Goal: Task Accomplishment & Management: Complete application form

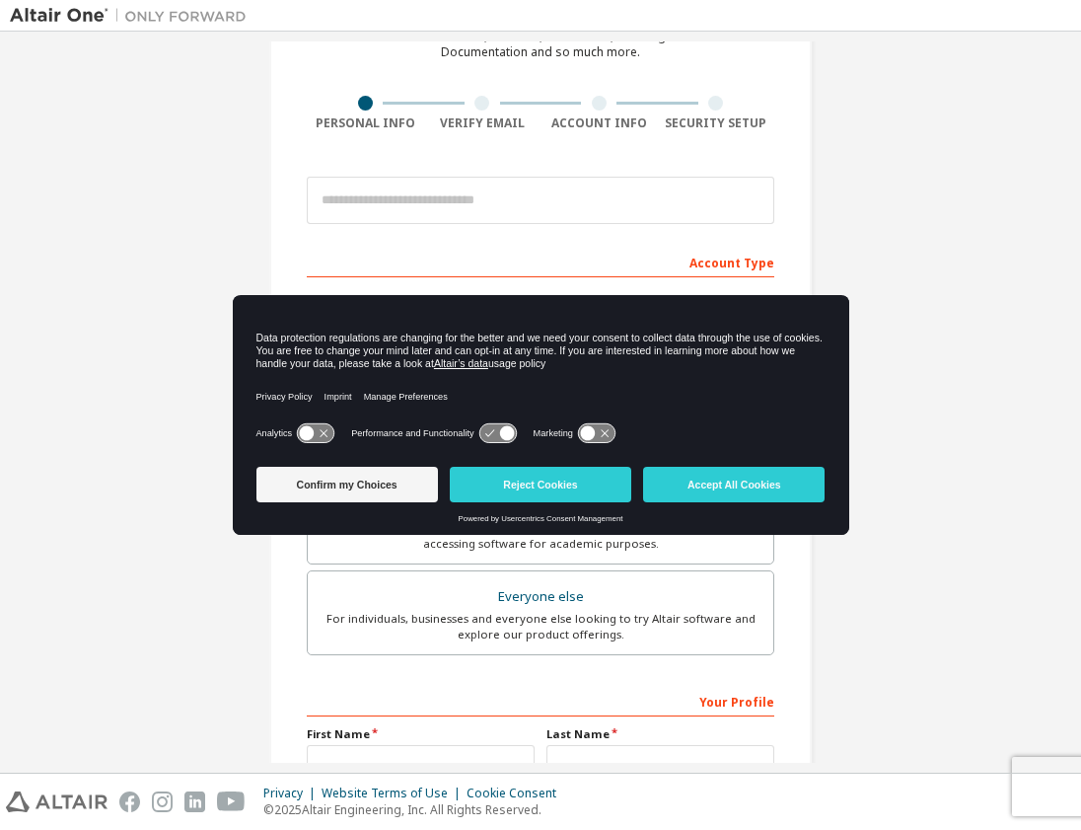
scroll to position [118, 0]
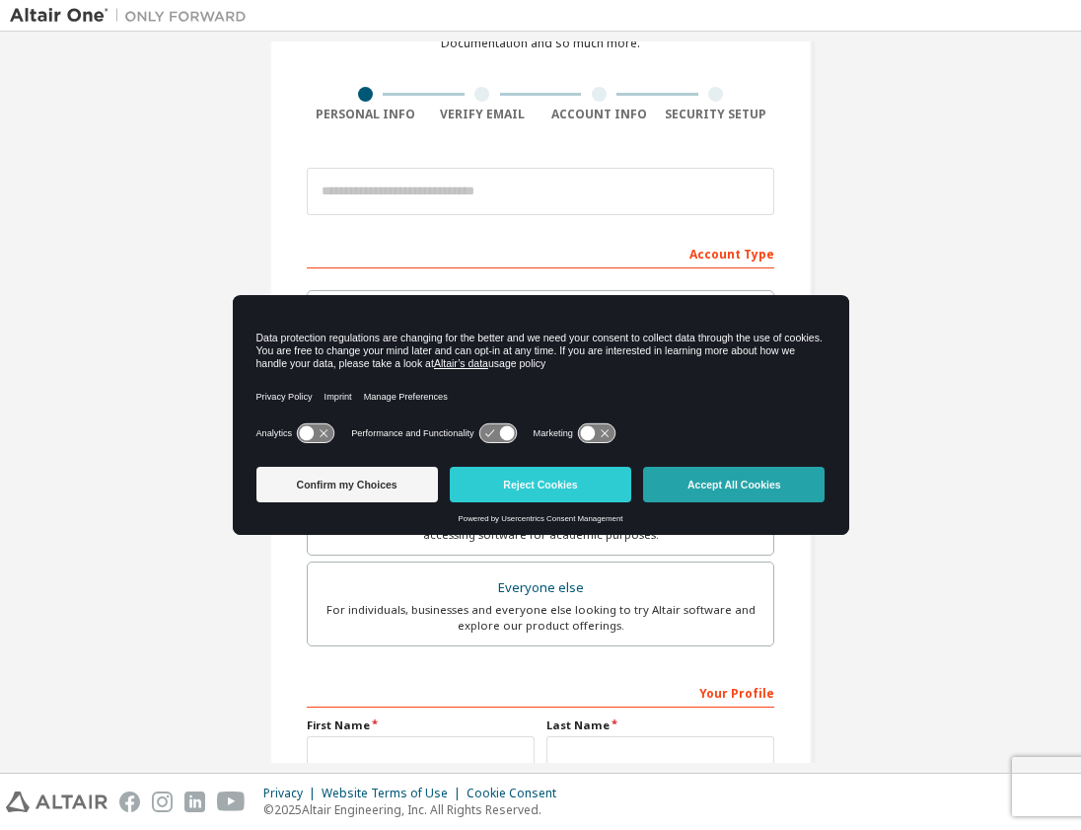
click at [714, 487] on button "Accept All Cookies" at bounding box center [734, 485] width 182 height 36
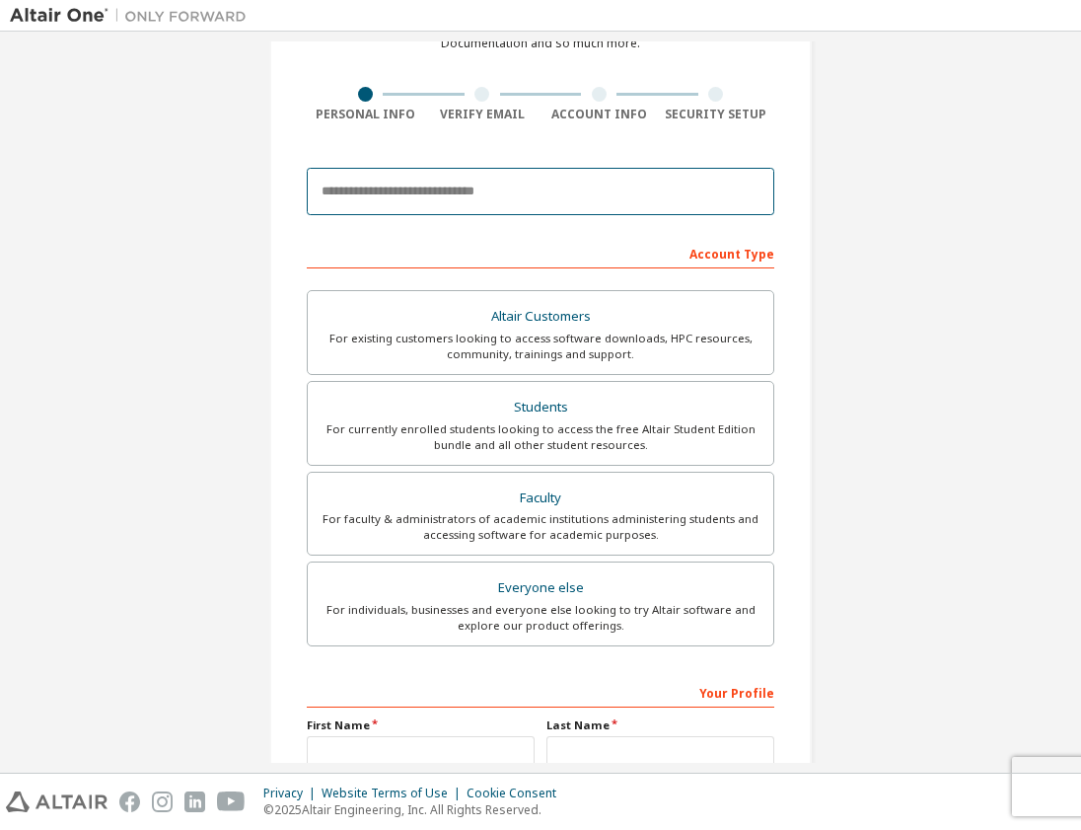
type input "**********"
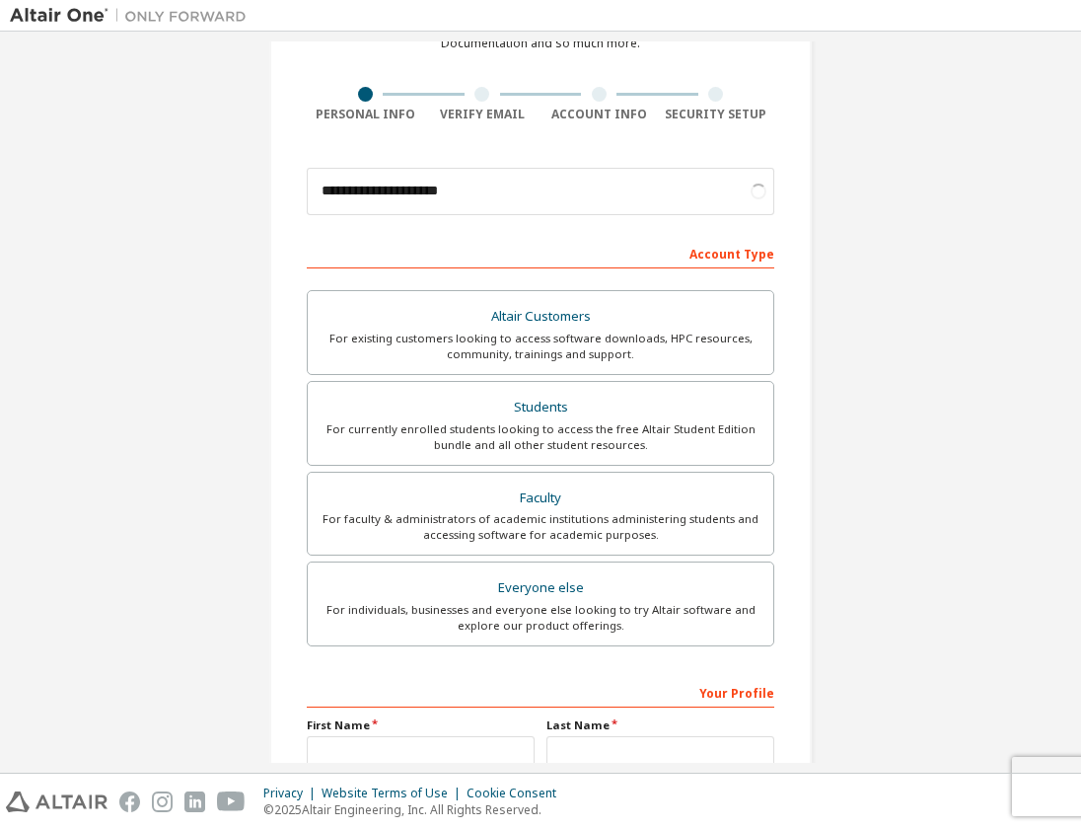
click at [540, 240] on div "Account Type" at bounding box center [541, 253] width 468 height 32
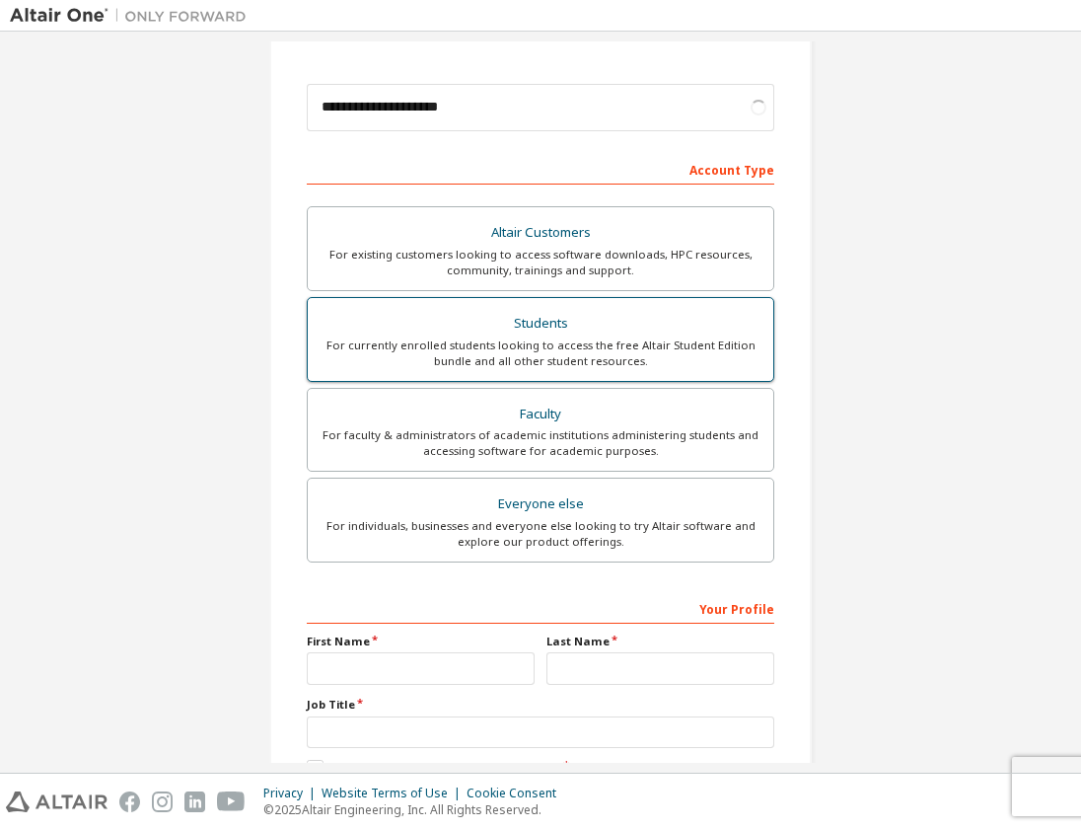
click at [505, 352] on div "For currently enrolled students looking to access the free Altair Student Editi…" at bounding box center [541, 353] width 442 height 32
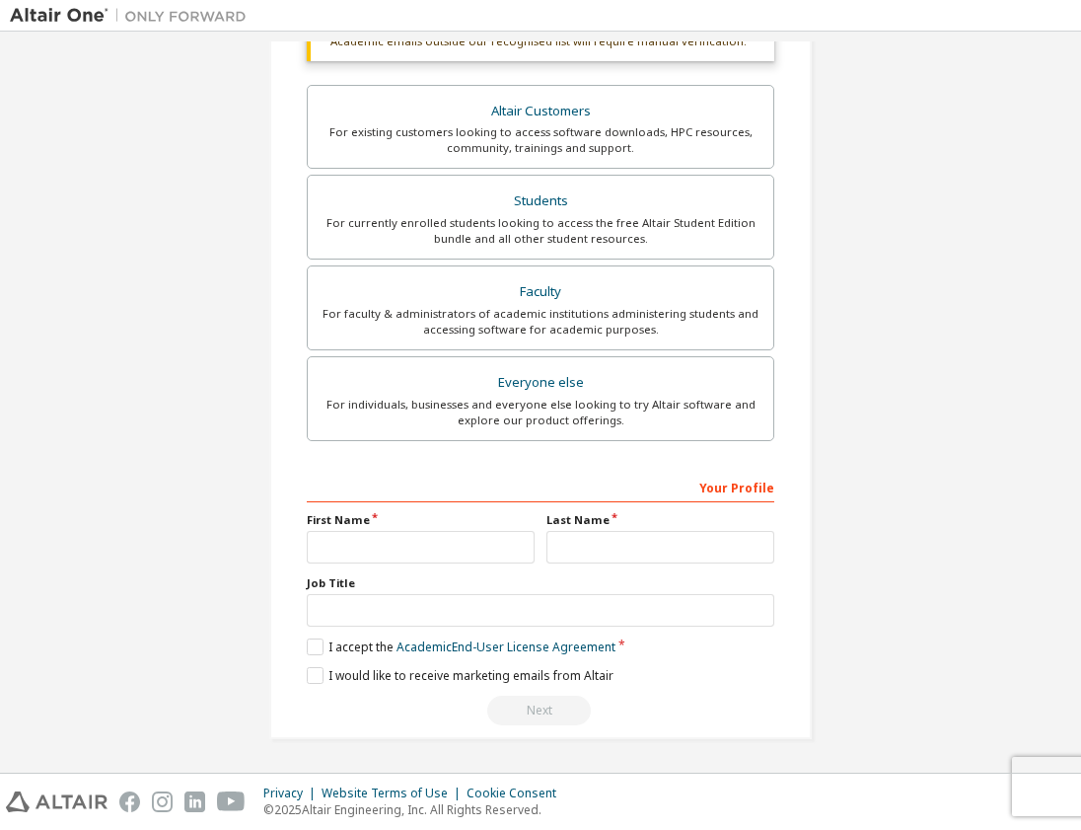
scroll to position [329, 0]
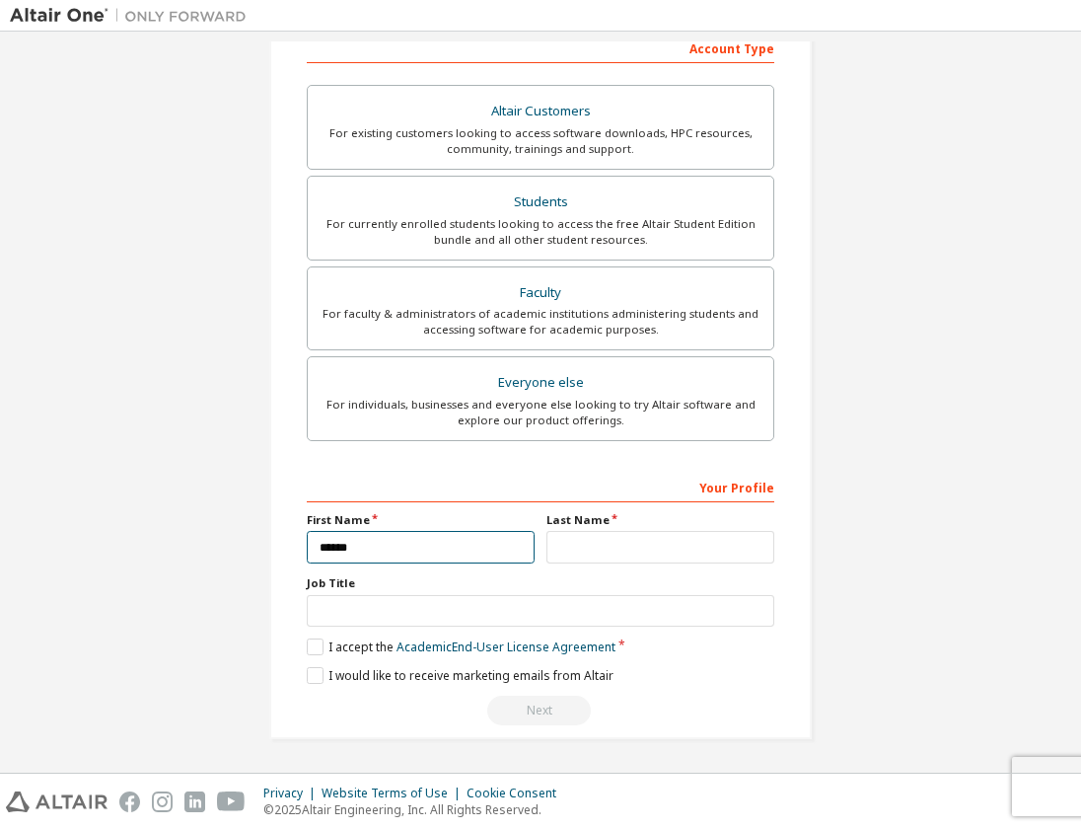
type input "******"
type input "**********"
click at [307, 645] on label "I accept the Academic End-User License Agreement" at bounding box center [461, 646] width 309 height 17
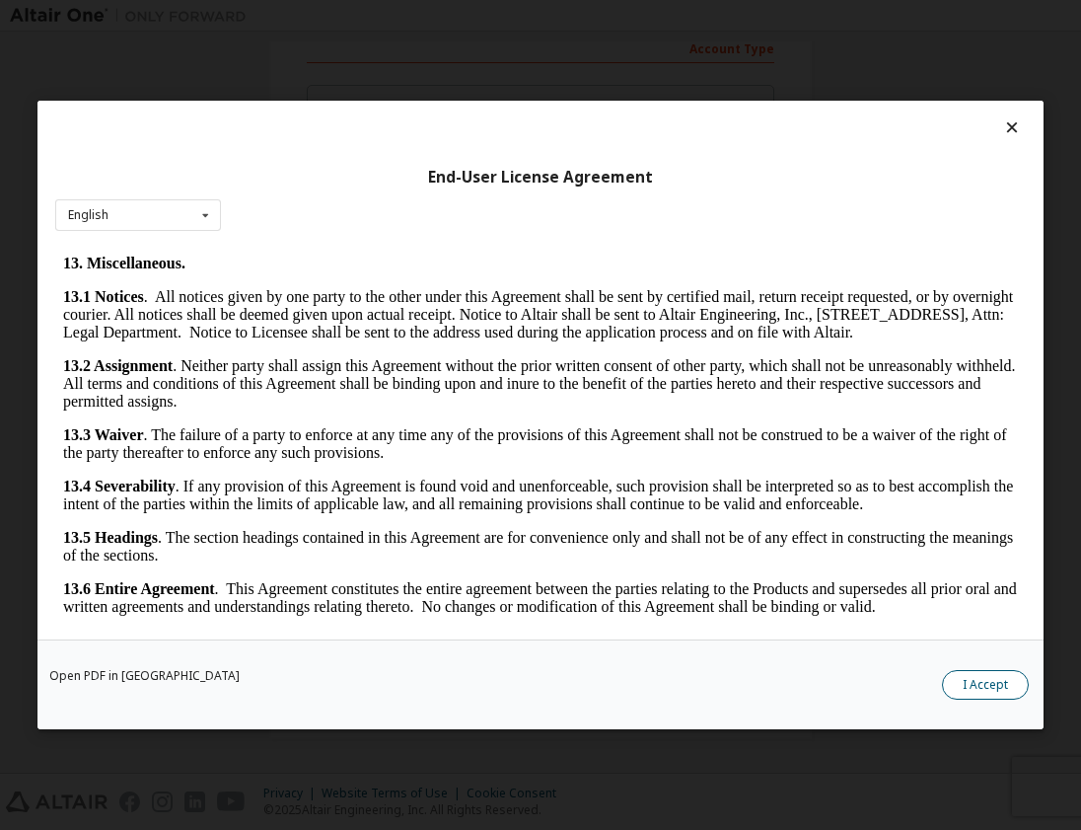
scroll to position [3308, 0]
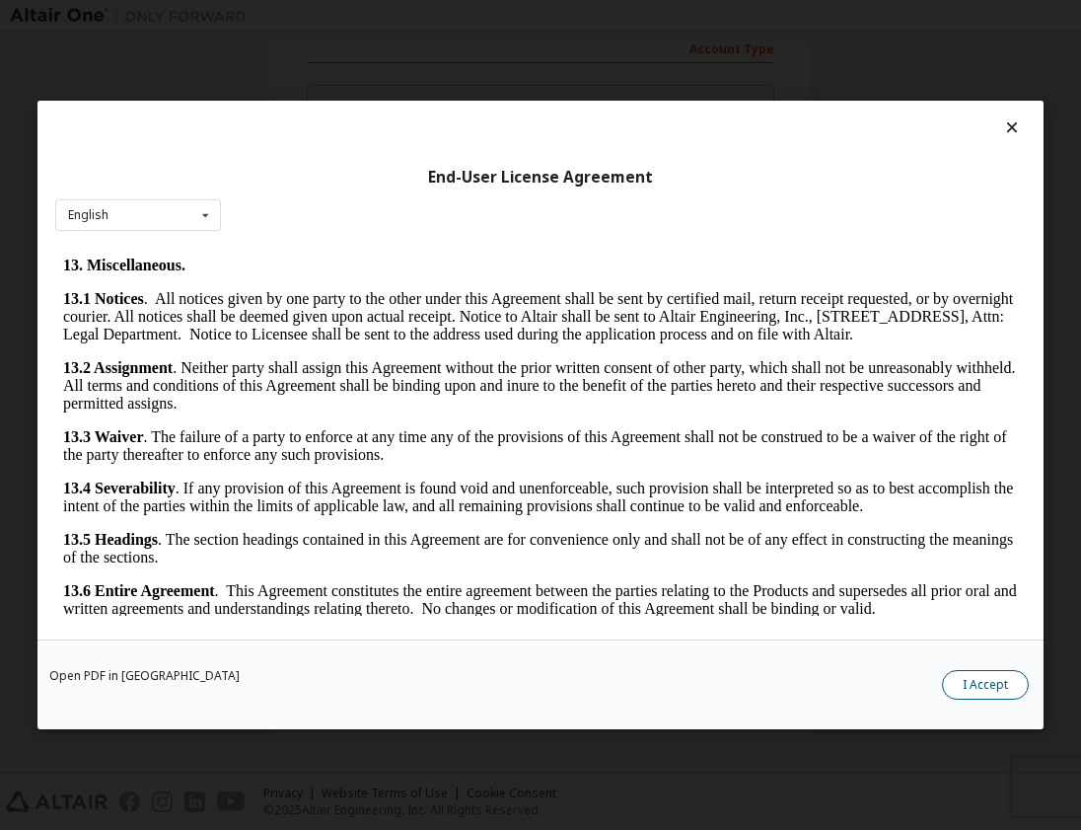
click at [956, 693] on button "I Accept" at bounding box center [985, 685] width 87 height 30
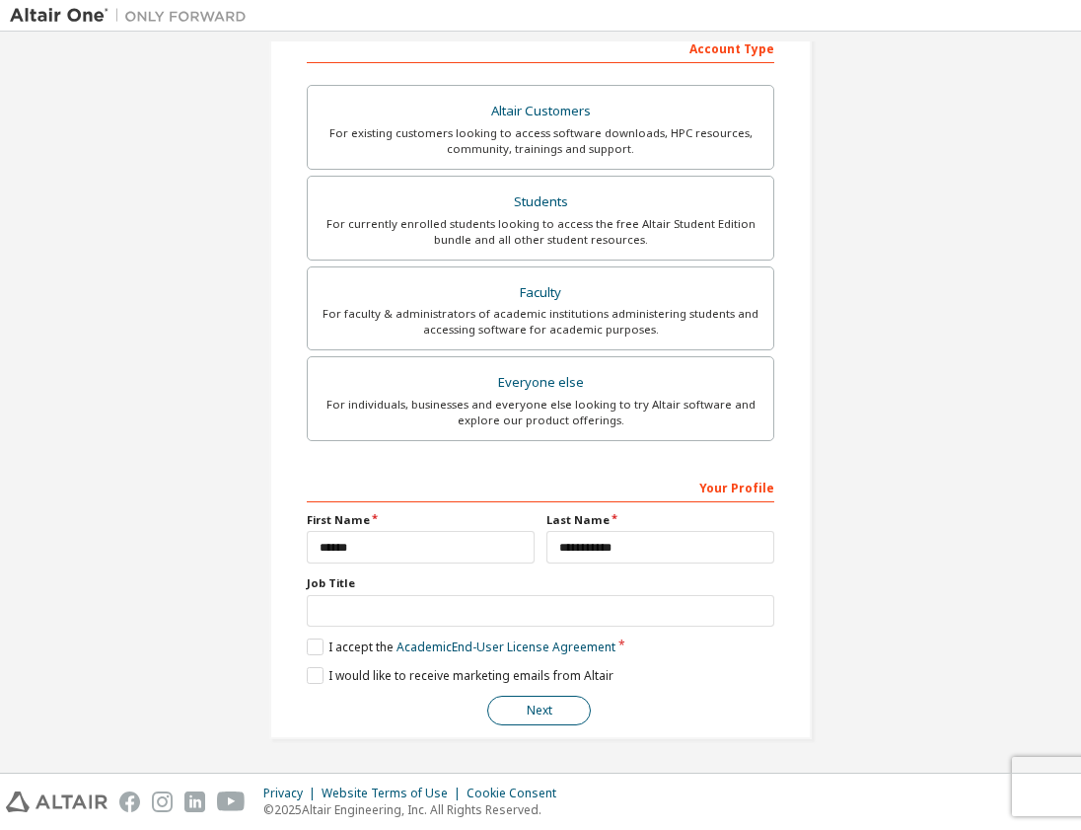
click at [545, 708] on button "Next" at bounding box center [539, 710] width 104 height 30
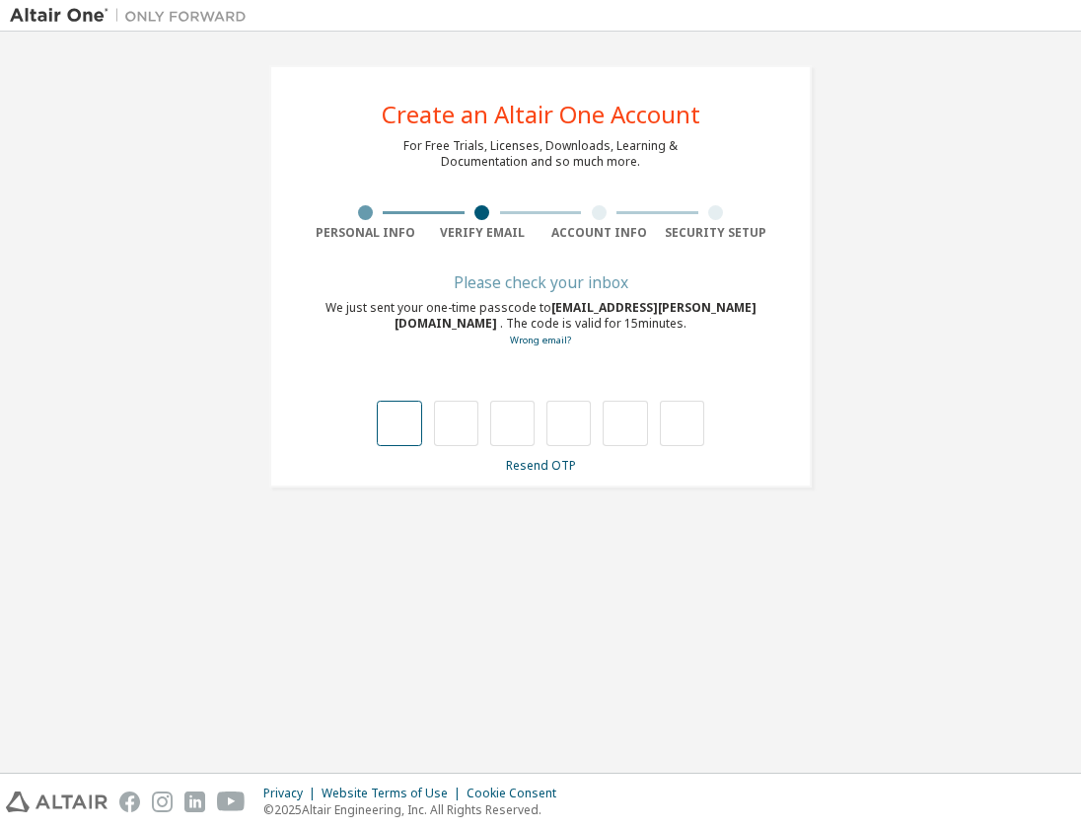
click at [392, 416] on input "text" at bounding box center [399, 422] width 44 height 45
type input "*"
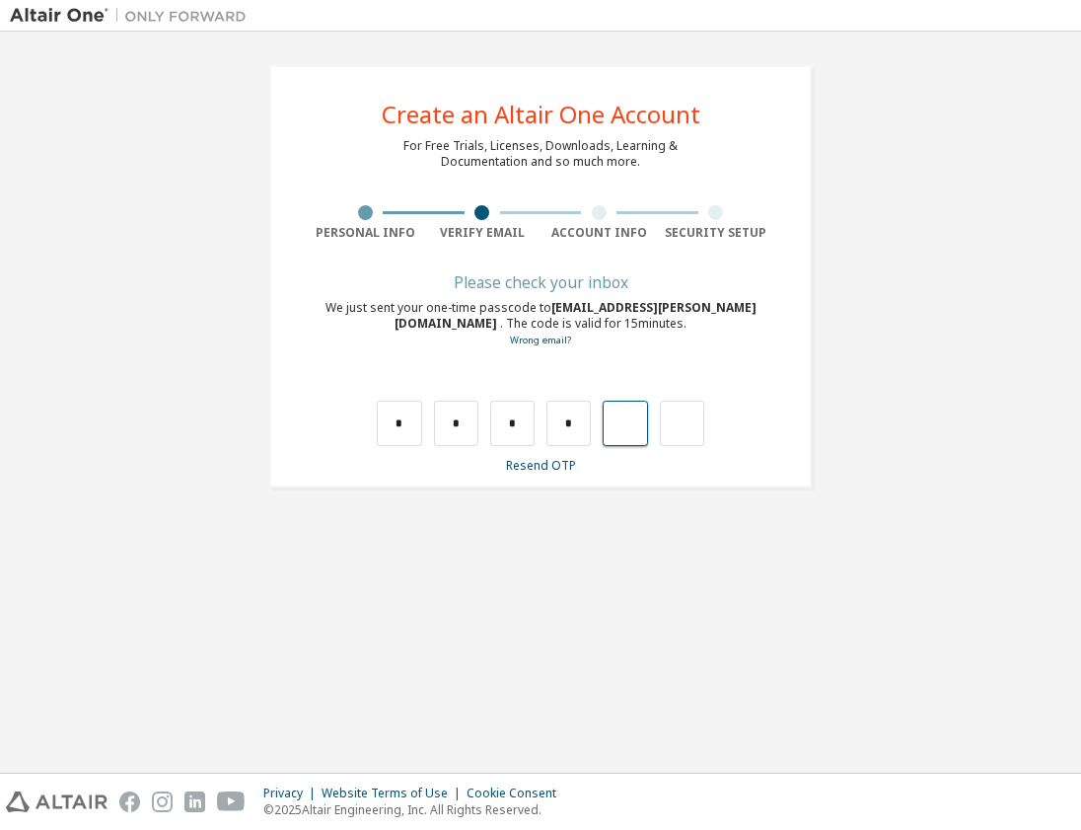
type input "*"
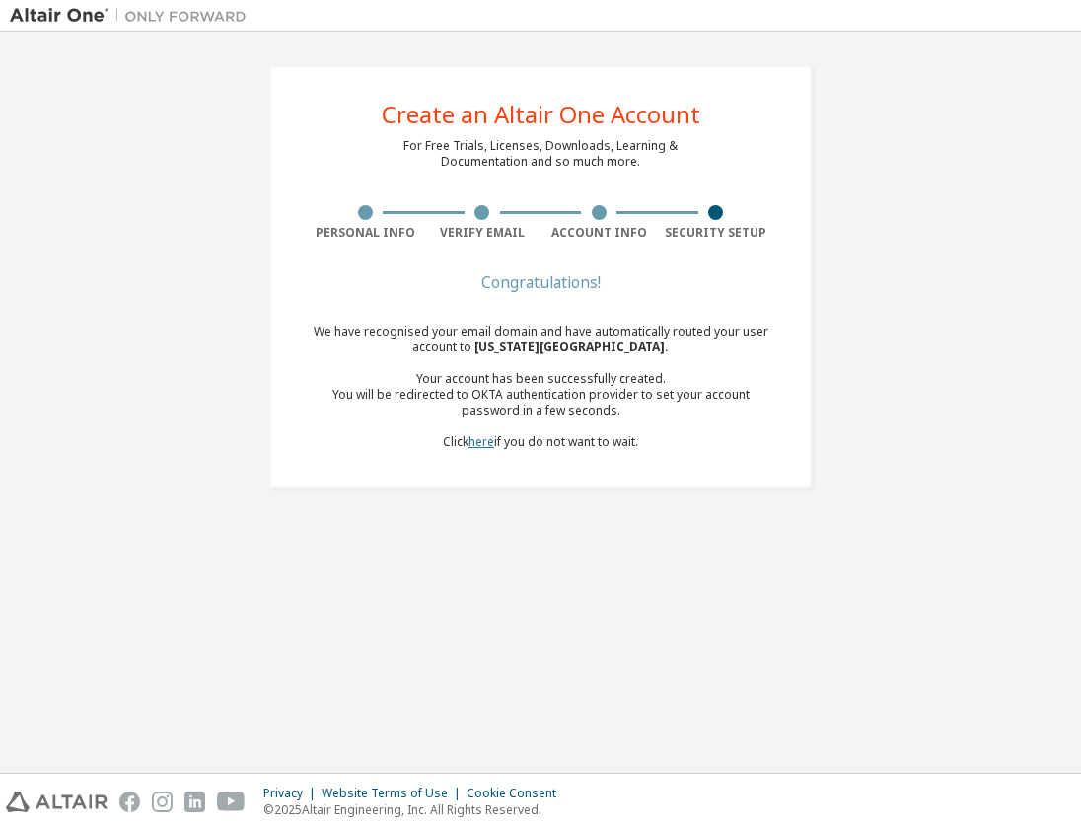
click at [482, 440] on link "here" at bounding box center [482, 441] width 26 height 17
